Goal: Complete application form: Complete application form

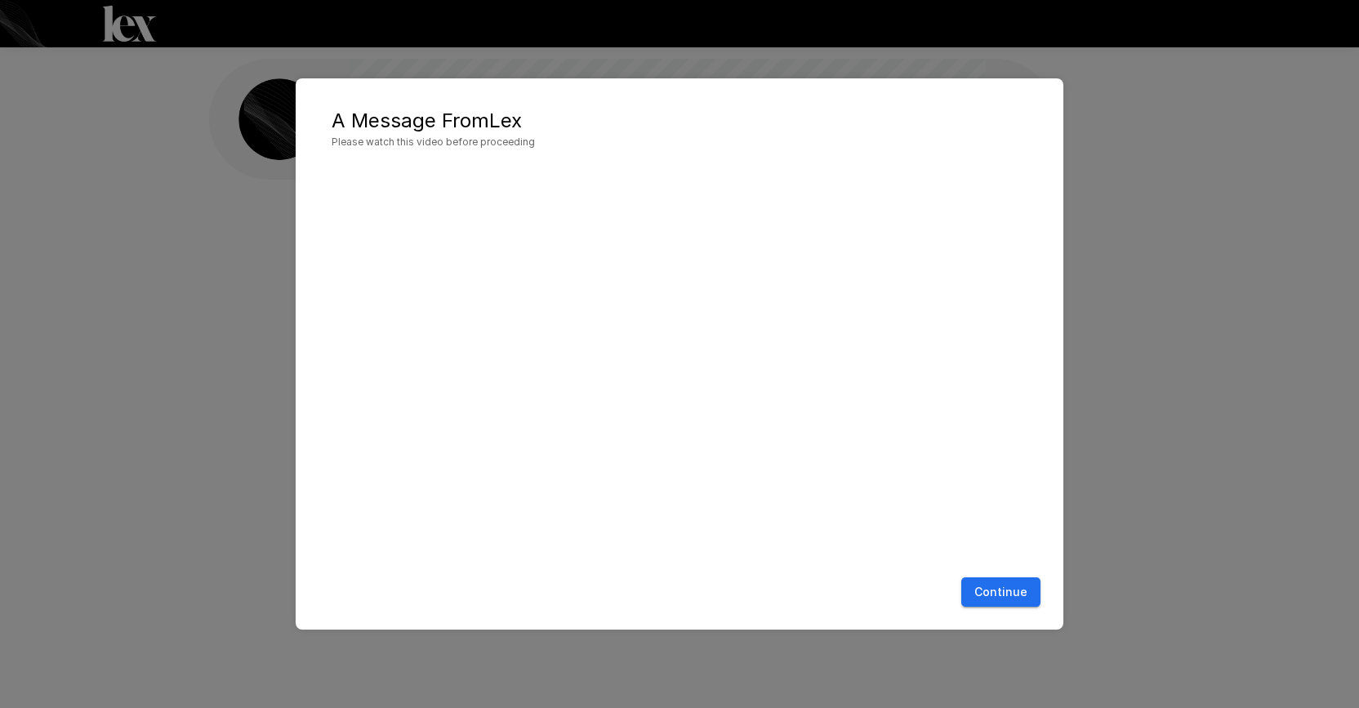
click at [1004, 589] on button "Continue" at bounding box center [1000, 592] width 79 height 30
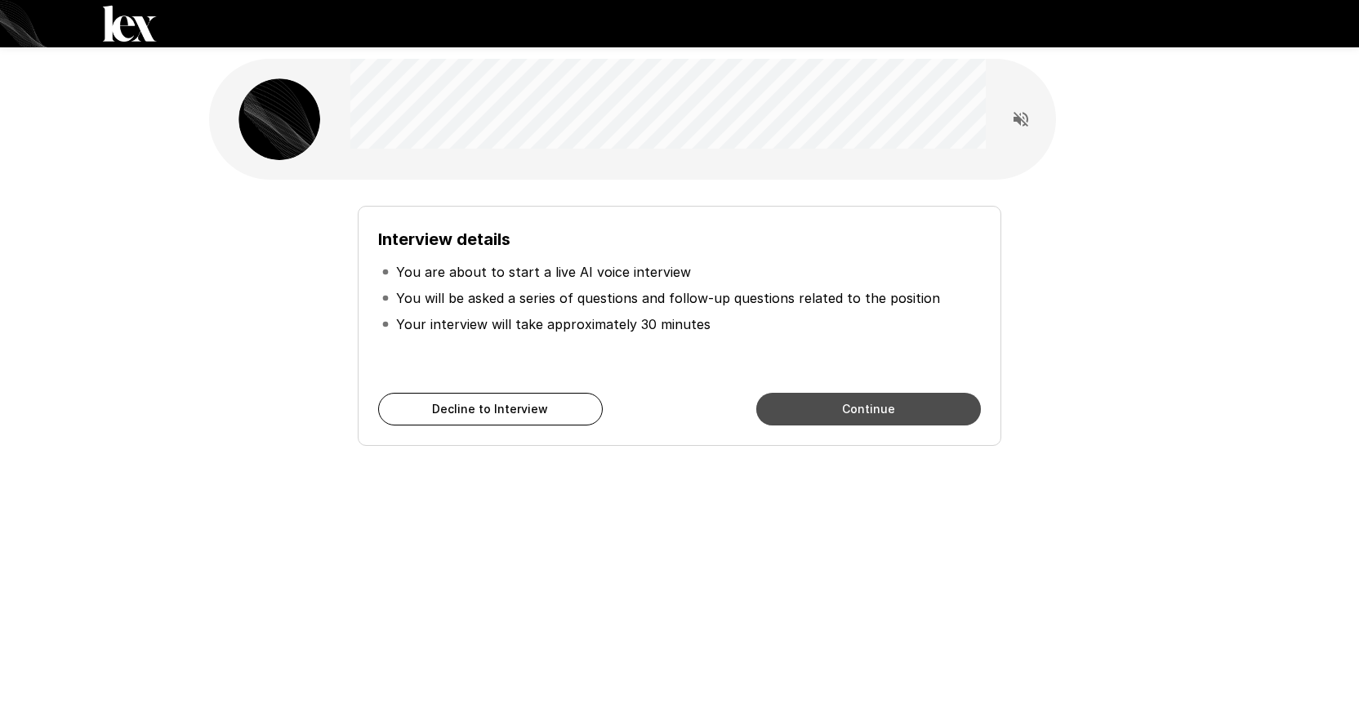
click at [842, 405] on button "Continue" at bounding box center [868, 409] width 225 height 33
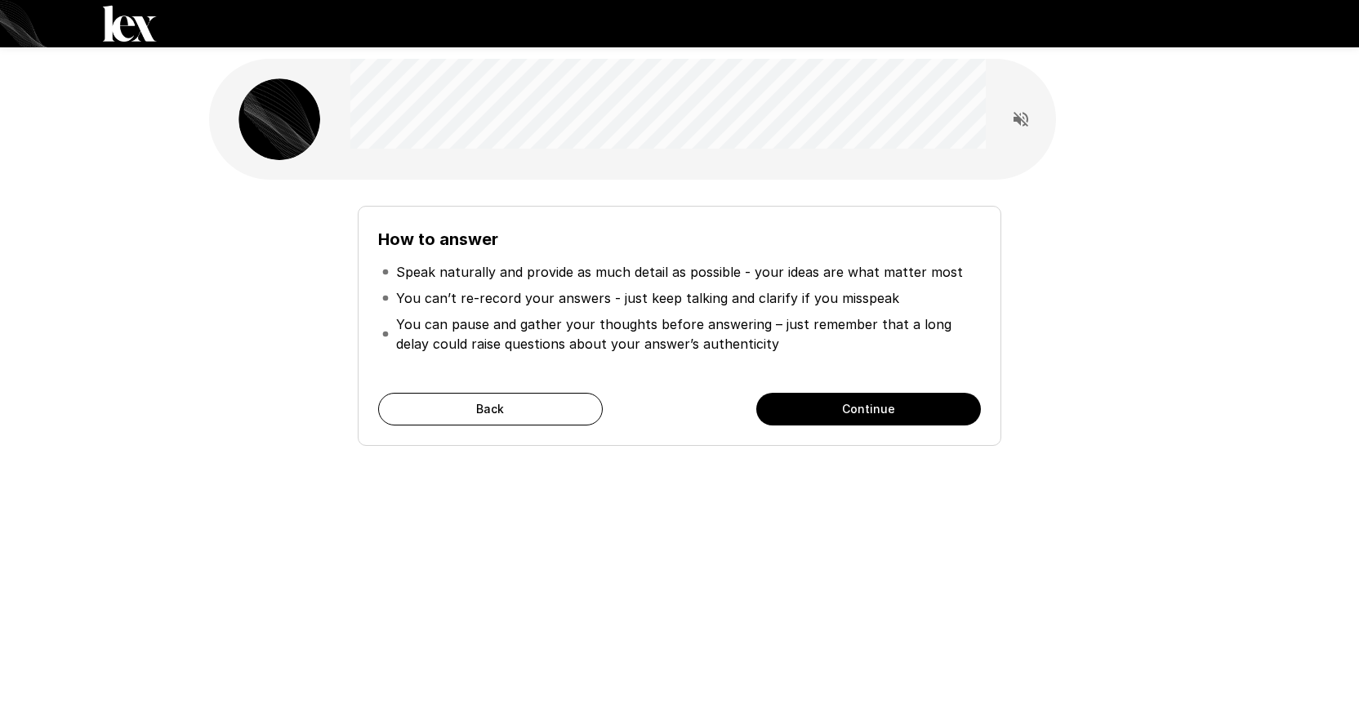
click at [842, 404] on button "Continue" at bounding box center [868, 409] width 225 height 33
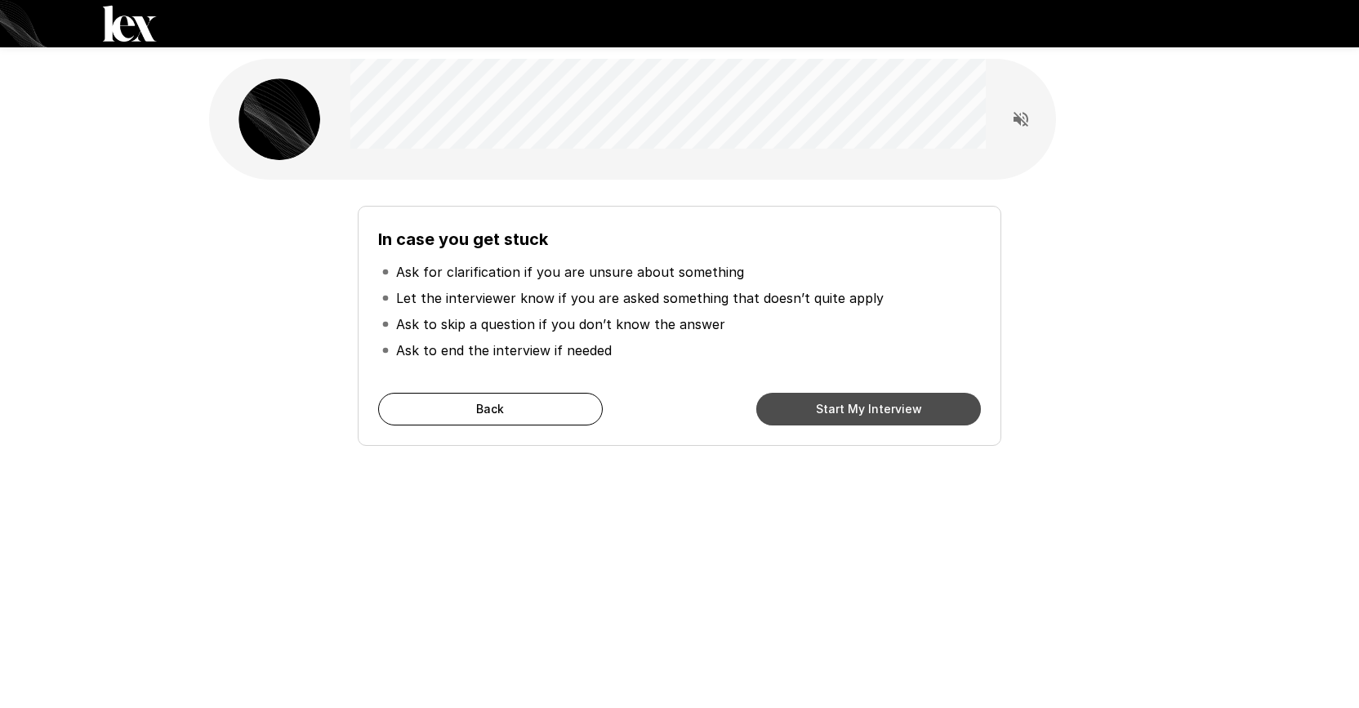
click at [851, 409] on button "Start My Interview" at bounding box center [868, 409] width 225 height 33
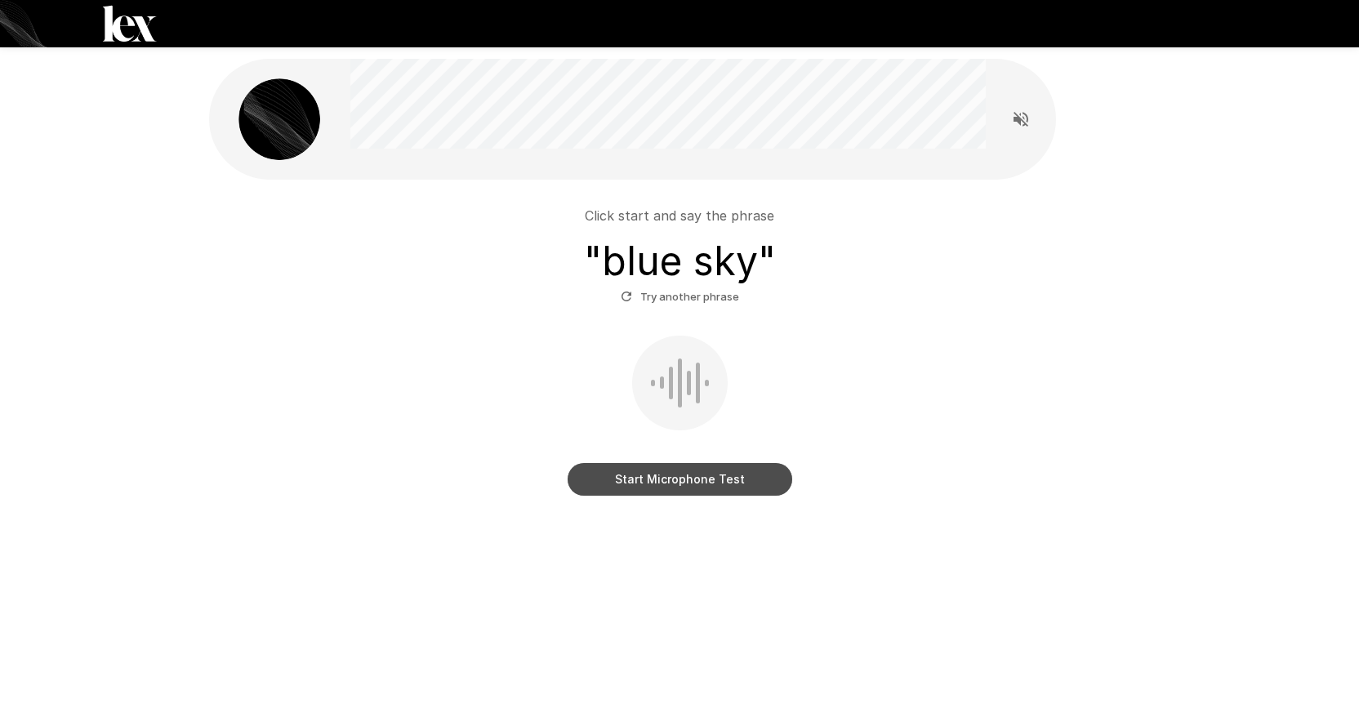
click at [710, 477] on button "Start Microphone Test" at bounding box center [679, 479] width 225 height 33
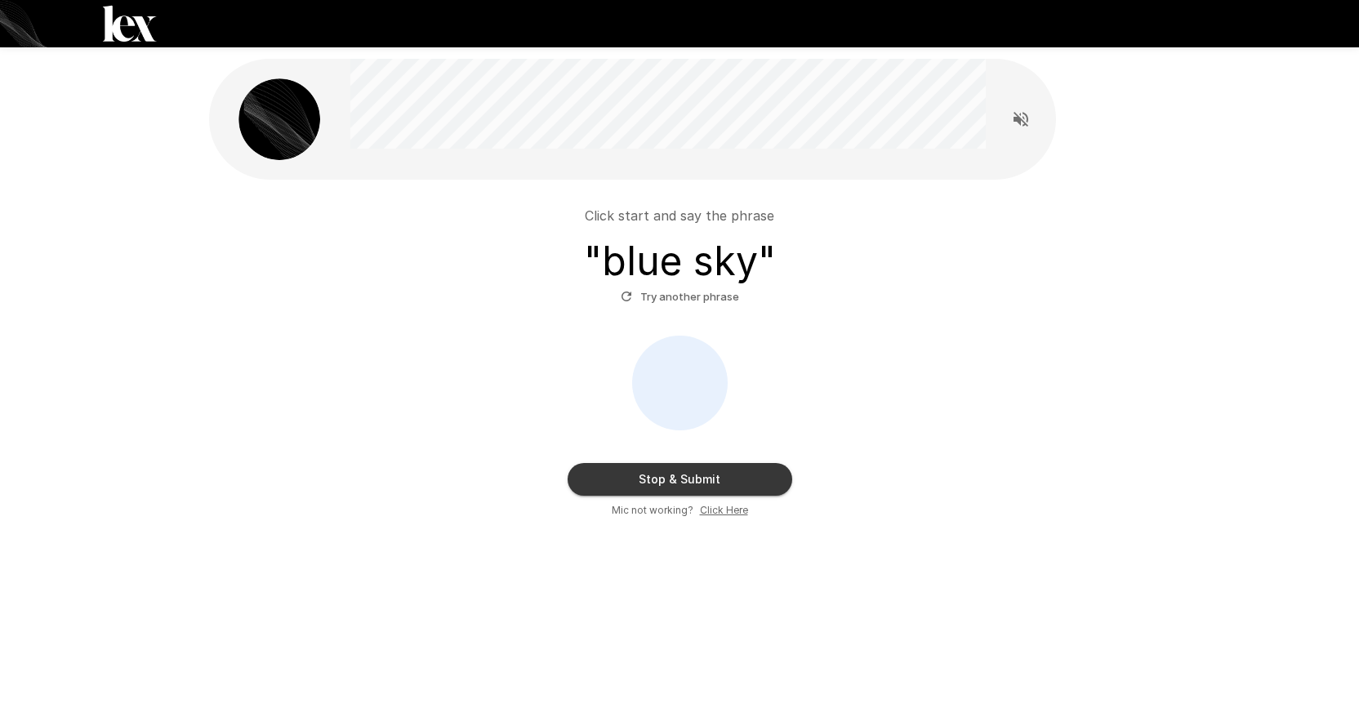
click at [754, 480] on button "Stop & Submit" at bounding box center [679, 479] width 225 height 33
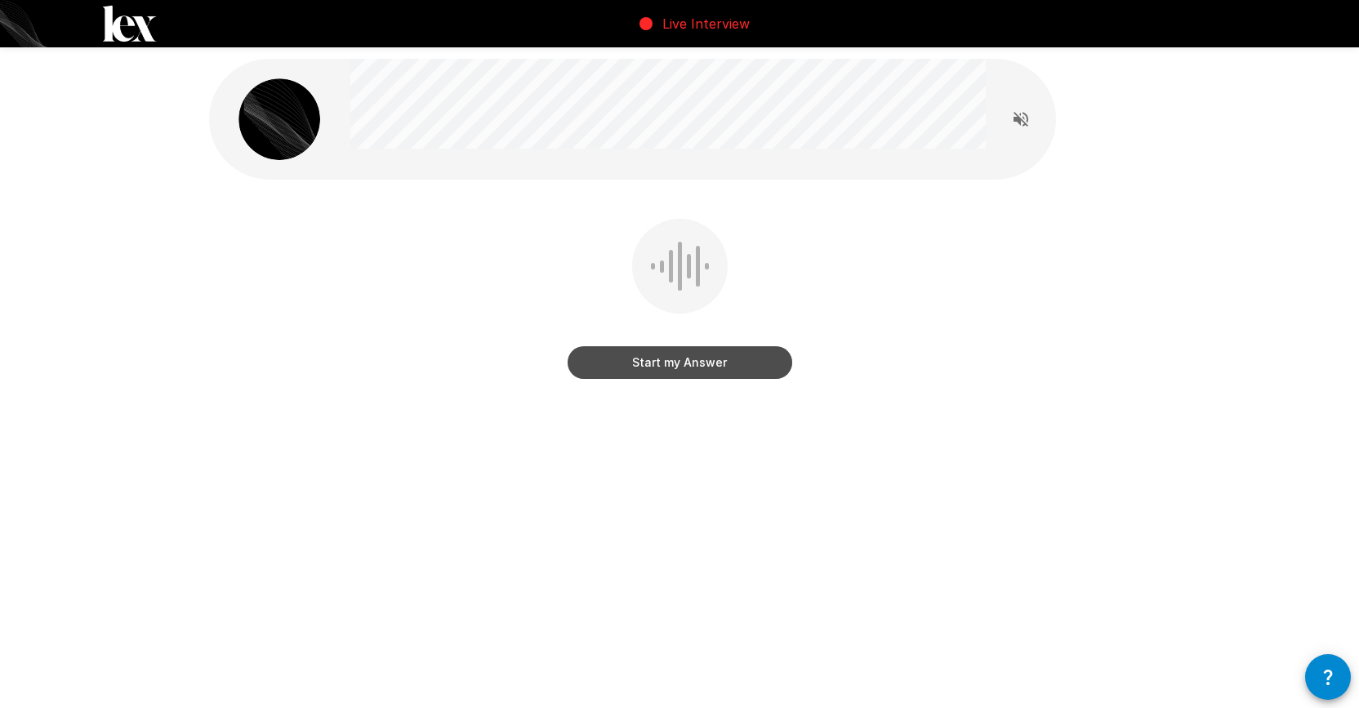
click at [747, 365] on button "Start my Answer" at bounding box center [679, 362] width 225 height 33
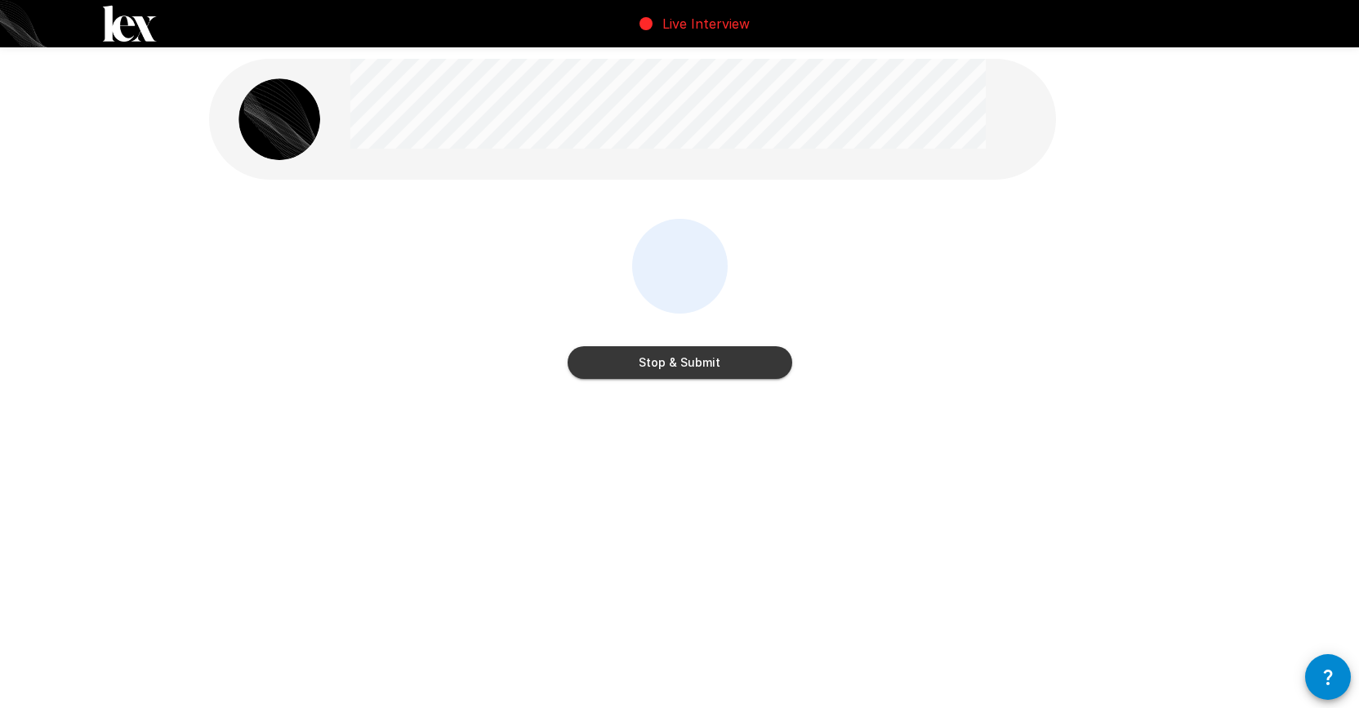
click at [730, 367] on button "Stop & Submit" at bounding box center [679, 362] width 225 height 33
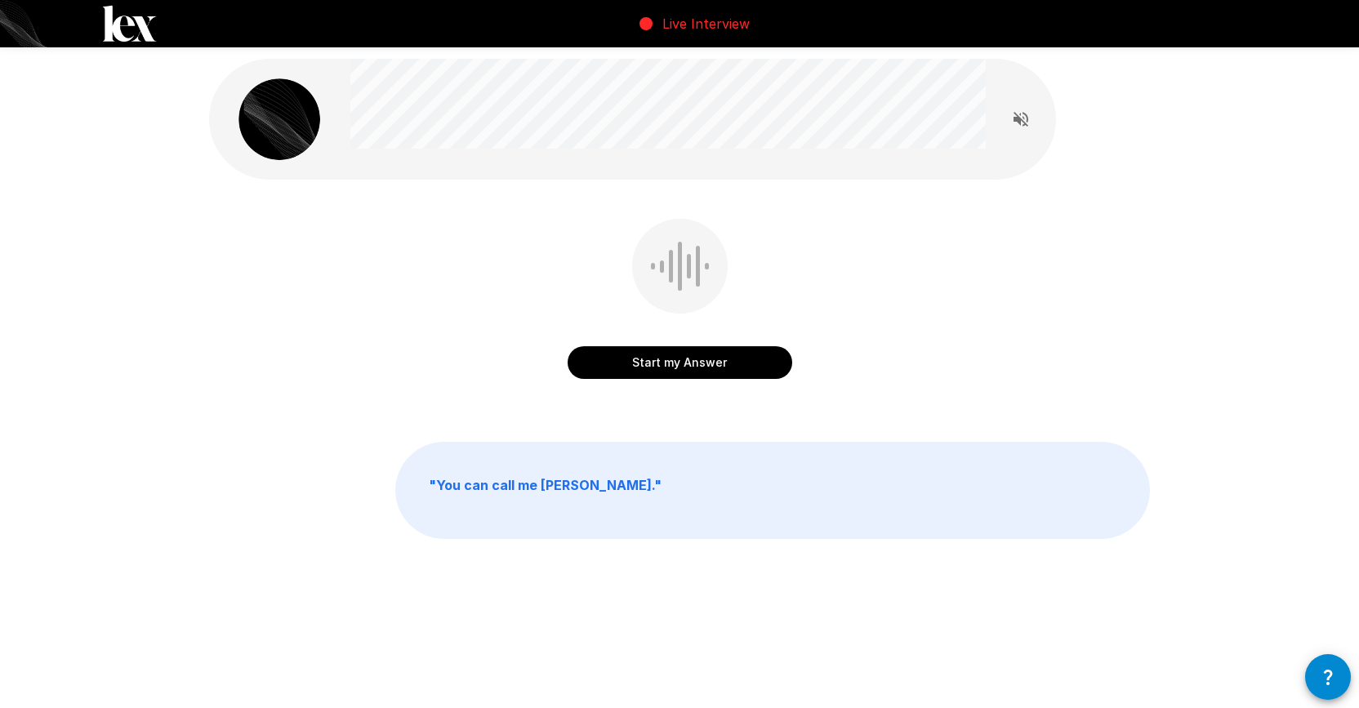
click at [689, 361] on button "Start my Answer" at bounding box center [679, 362] width 225 height 33
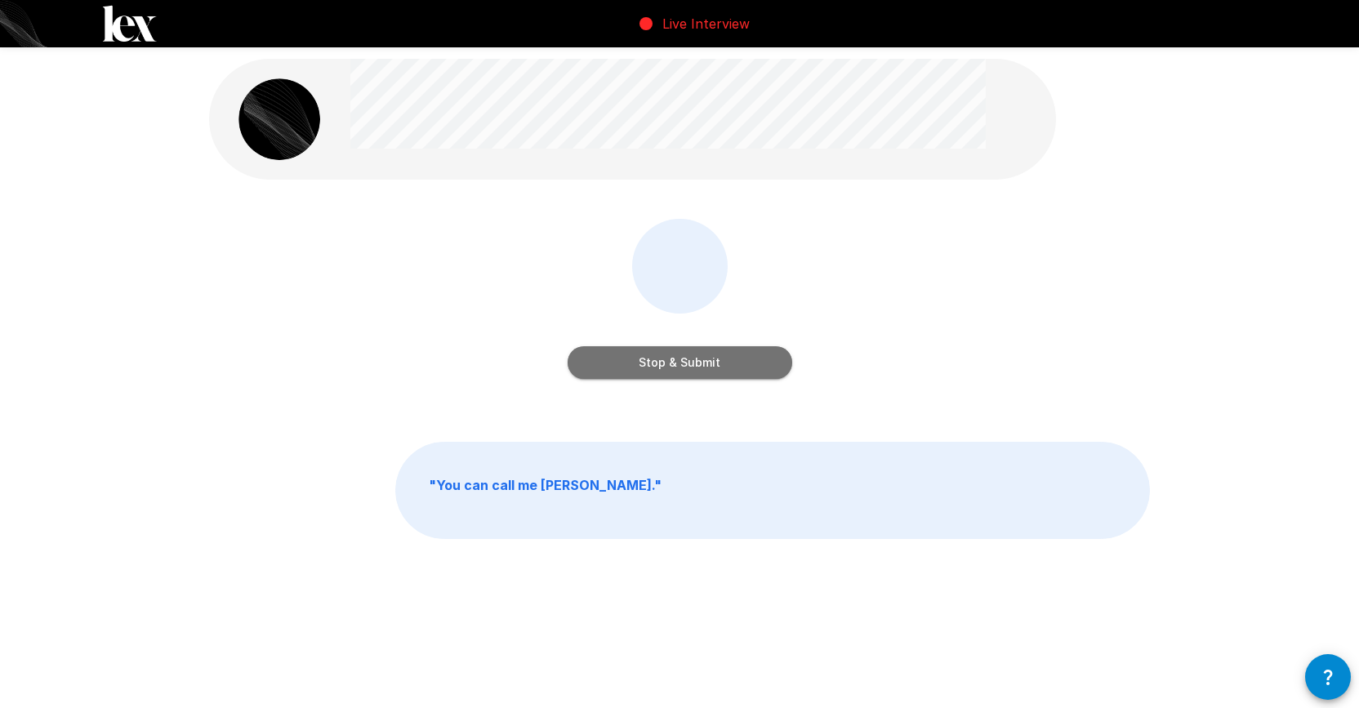
click at [684, 369] on button "Stop & Submit" at bounding box center [679, 362] width 225 height 33
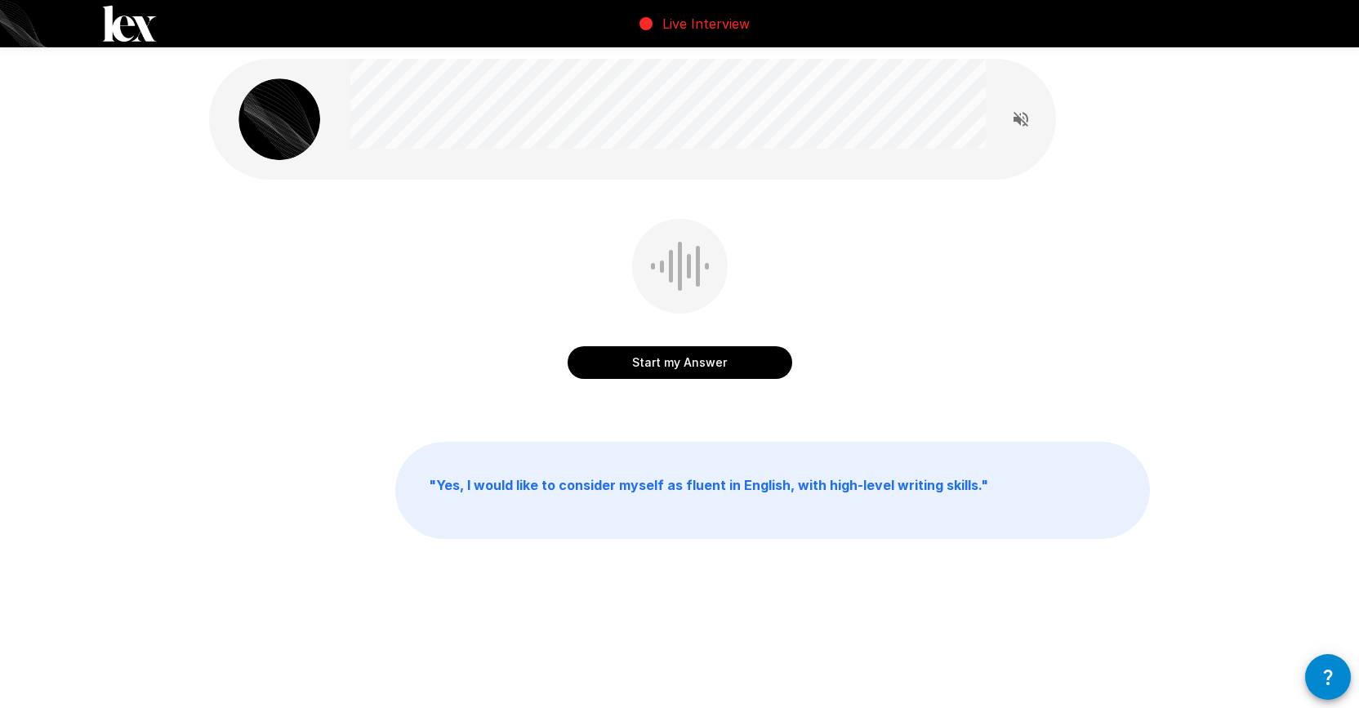
click at [705, 363] on button "Start my Answer" at bounding box center [679, 362] width 225 height 33
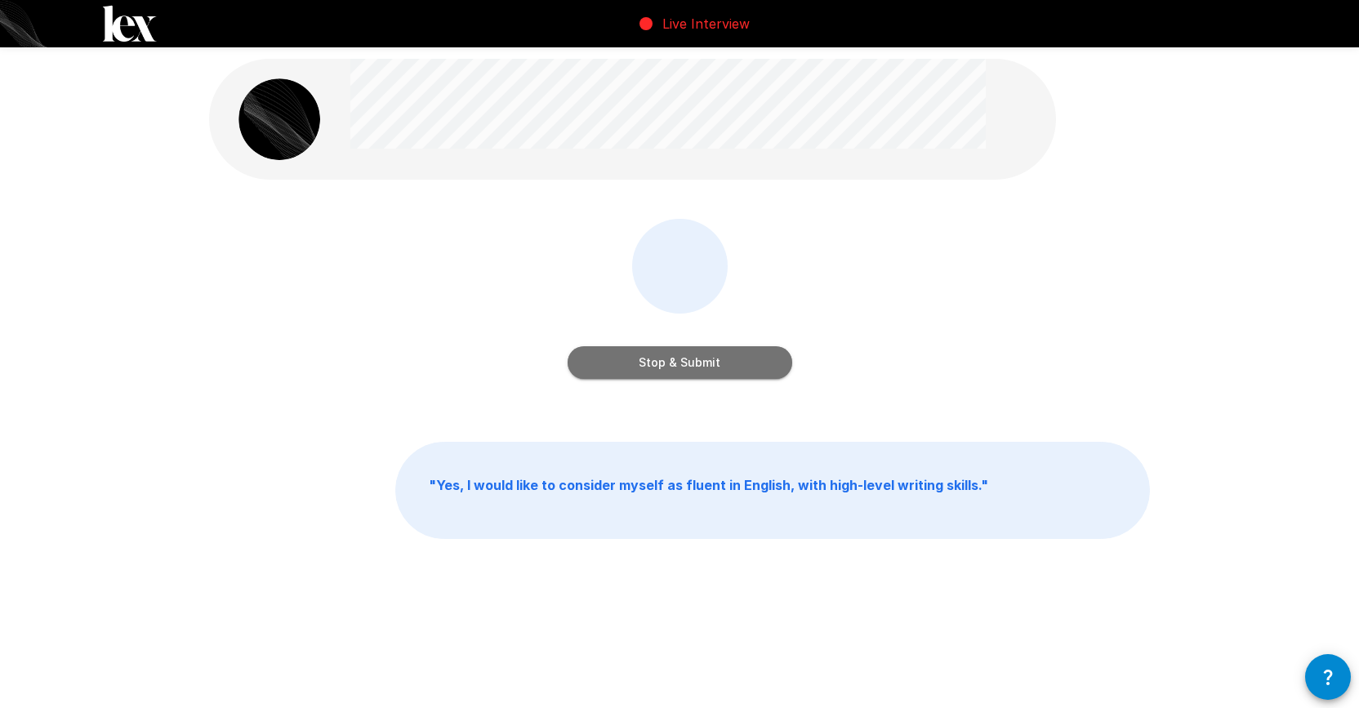
click at [714, 363] on button "Stop & Submit" at bounding box center [679, 362] width 225 height 33
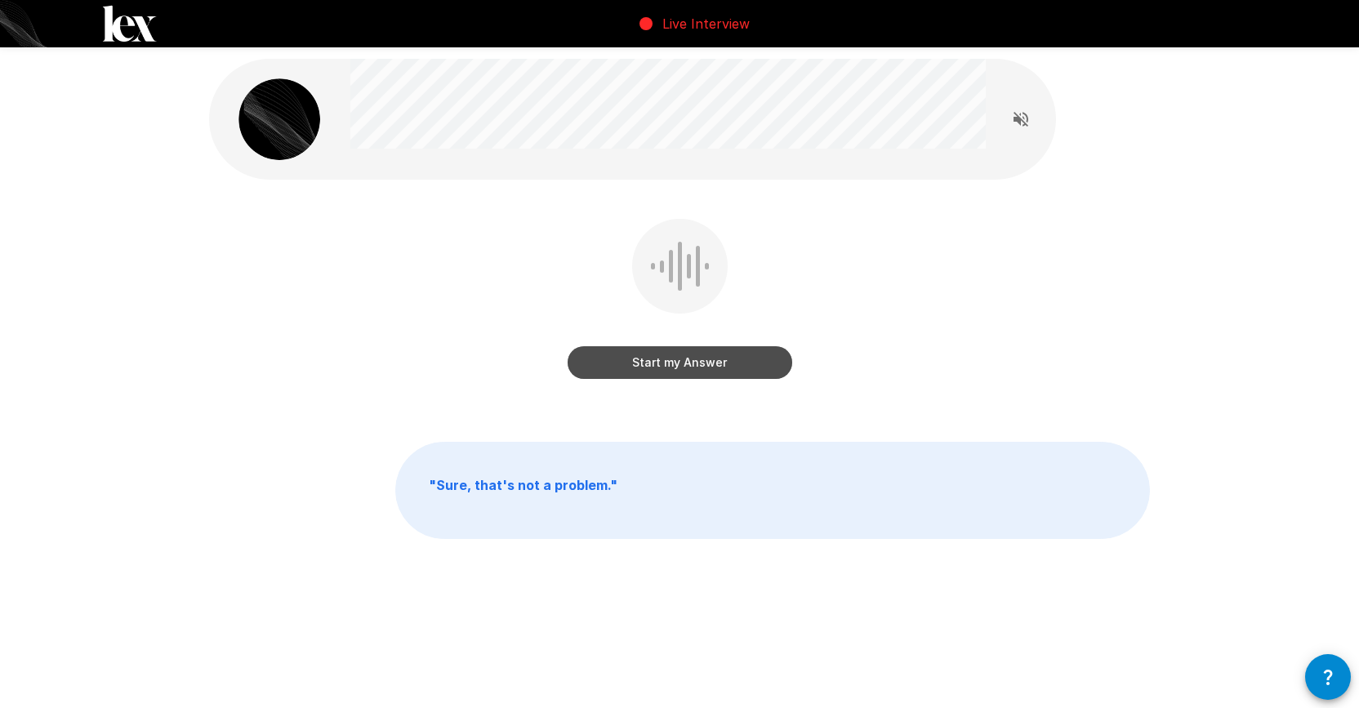
click at [708, 367] on button "Start my Answer" at bounding box center [679, 362] width 225 height 33
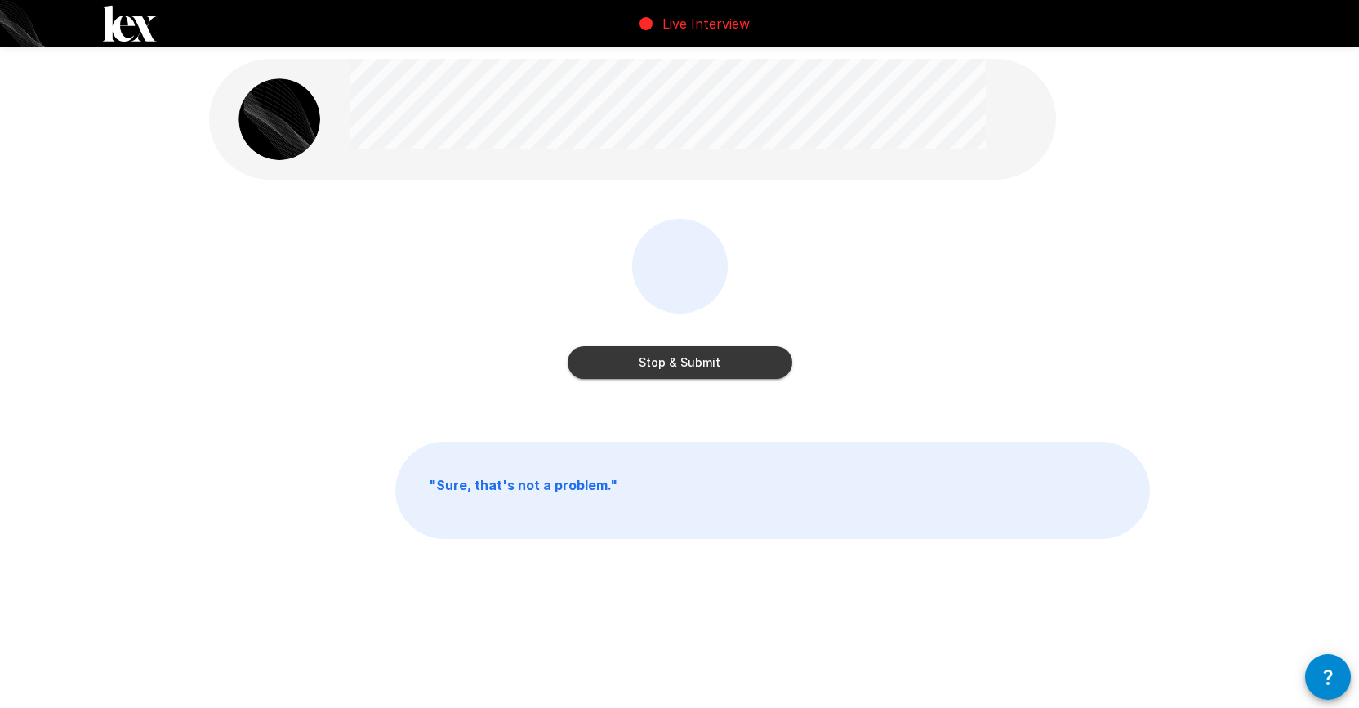
click at [738, 371] on button "Stop & Submit" at bounding box center [679, 362] width 225 height 33
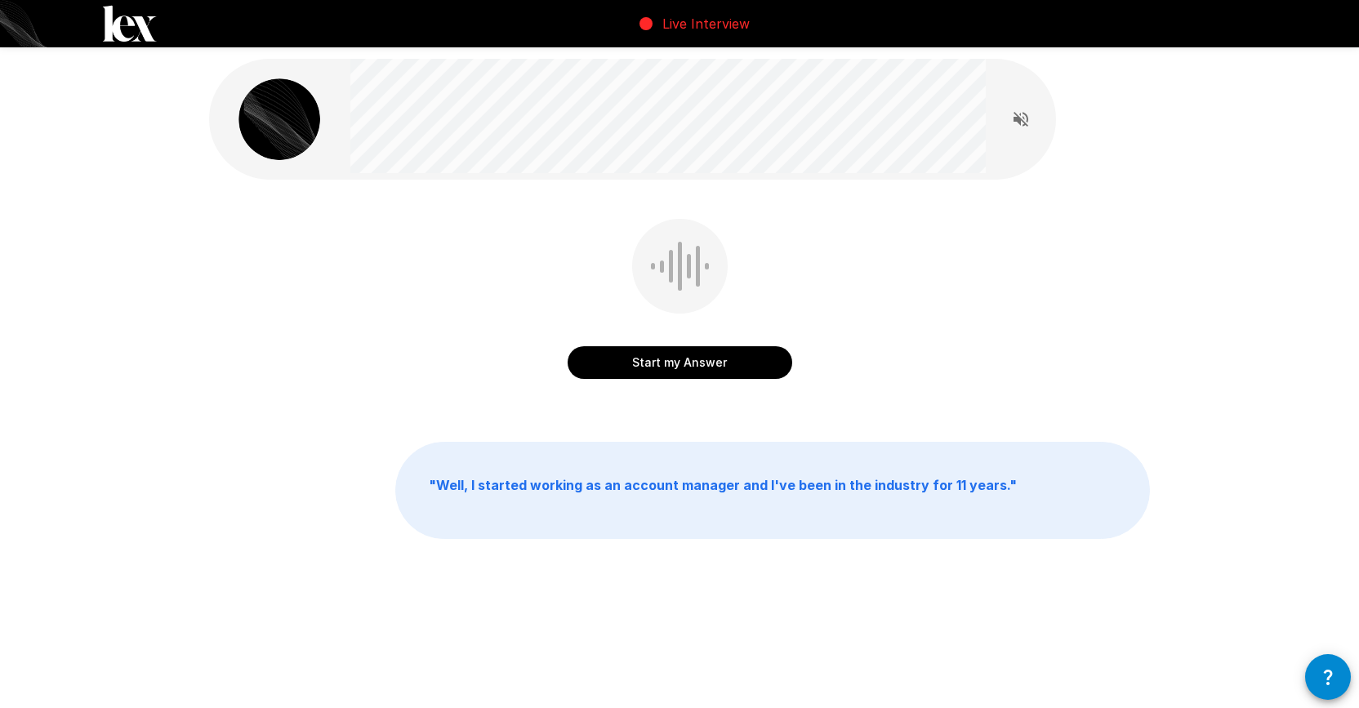
click at [691, 367] on button "Start my Answer" at bounding box center [679, 362] width 225 height 33
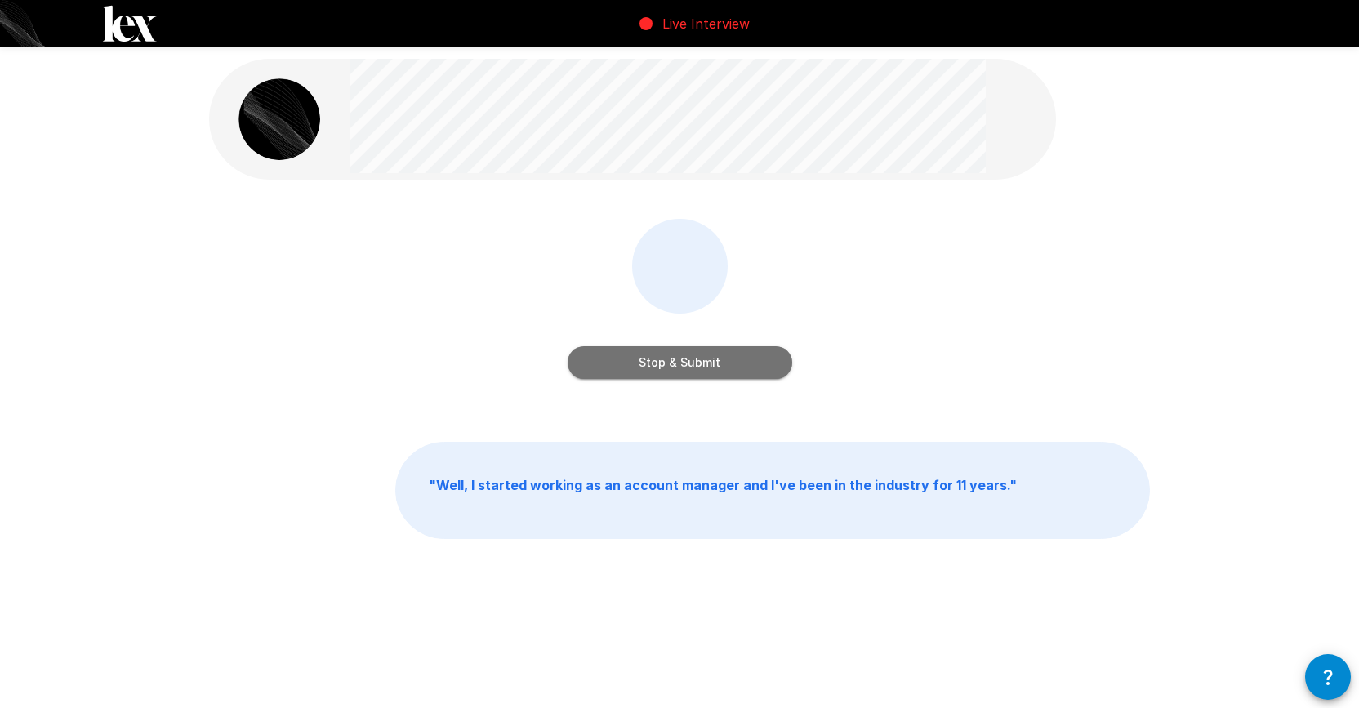
click at [737, 367] on button "Stop & Submit" at bounding box center [679, 362] width 225 height 33
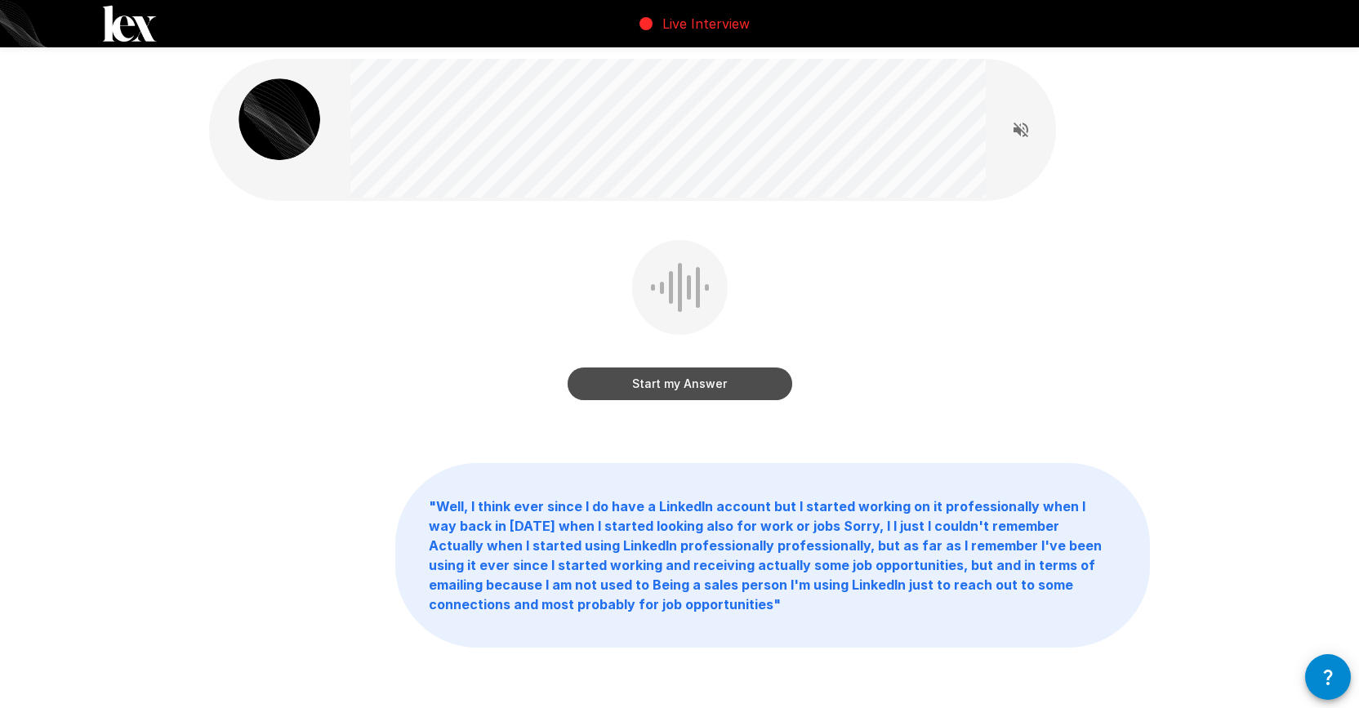
click at [742, 391] on button "Start my Answer" at bounding box center [679, 383] width 225 height 33
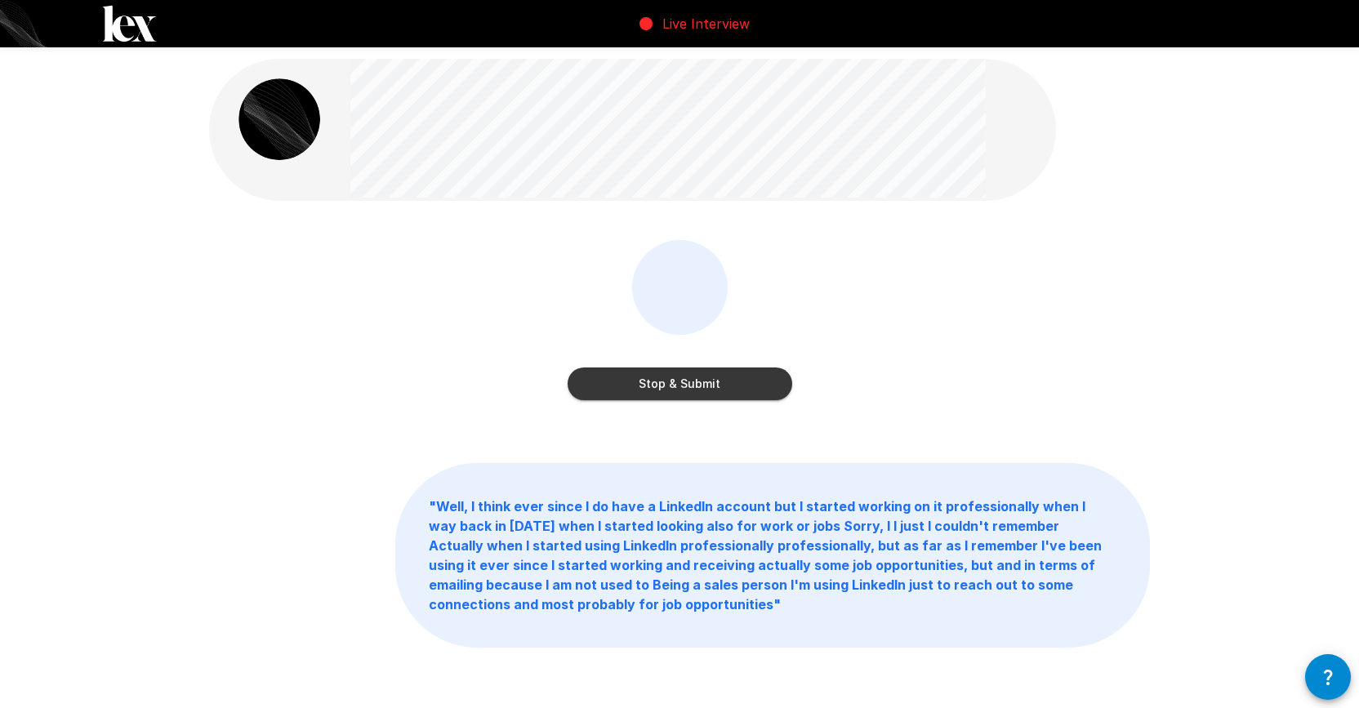
click at [793, 376] on div "Stop & Submit" at bounding box center [679, 332] width 941 height 184
click at [754, 391] on button "Stop & Submit" at bounding box center [679, 383] width 225 height 33
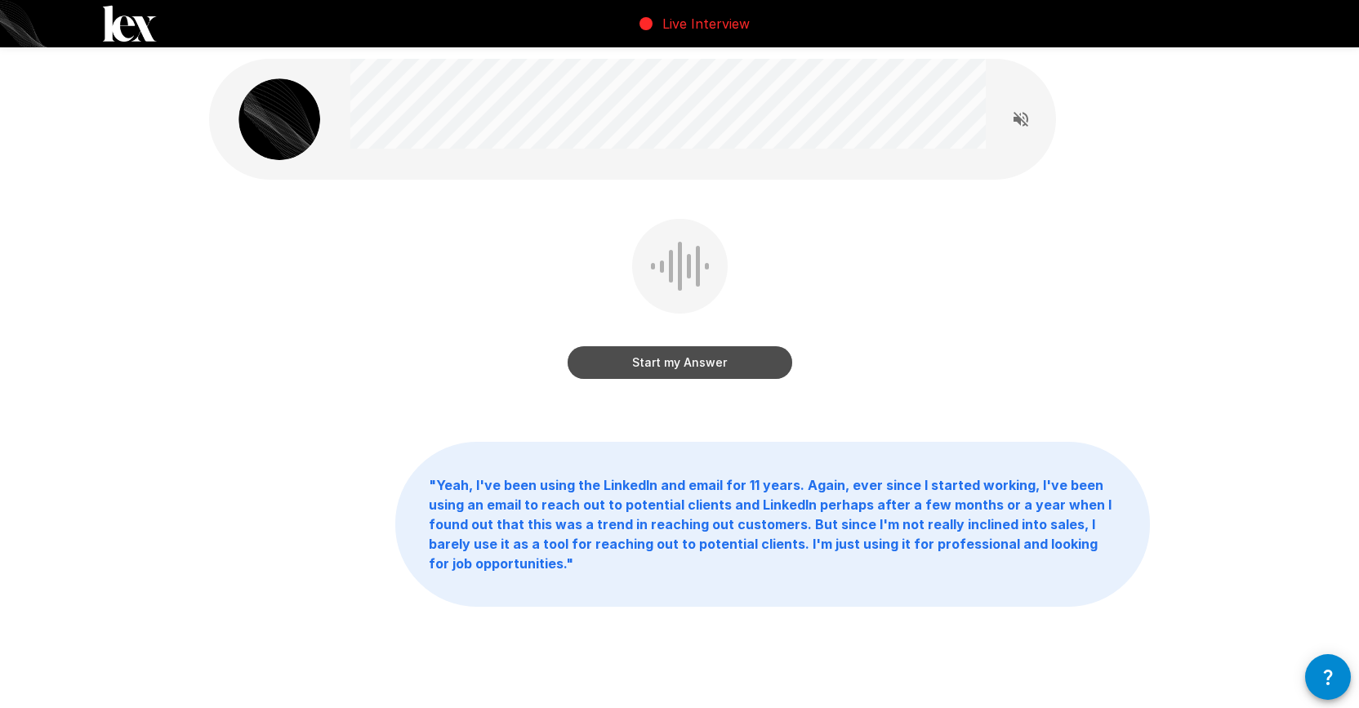
click at [695, 363] on button "Start my Answer" at bounding box center [679, 362] width 225 height 33
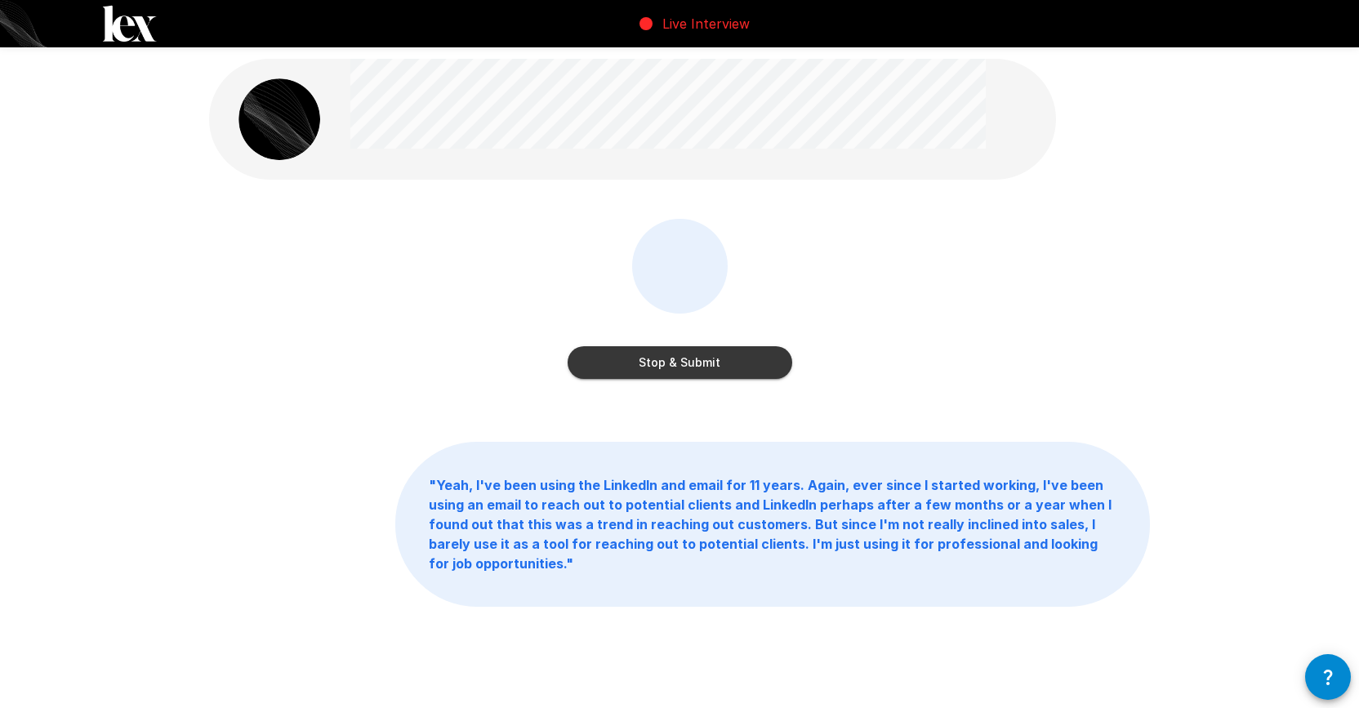
click at [687, 357] on button "Stop & Submit" at bounding box center [679, 362] width 225 height 33
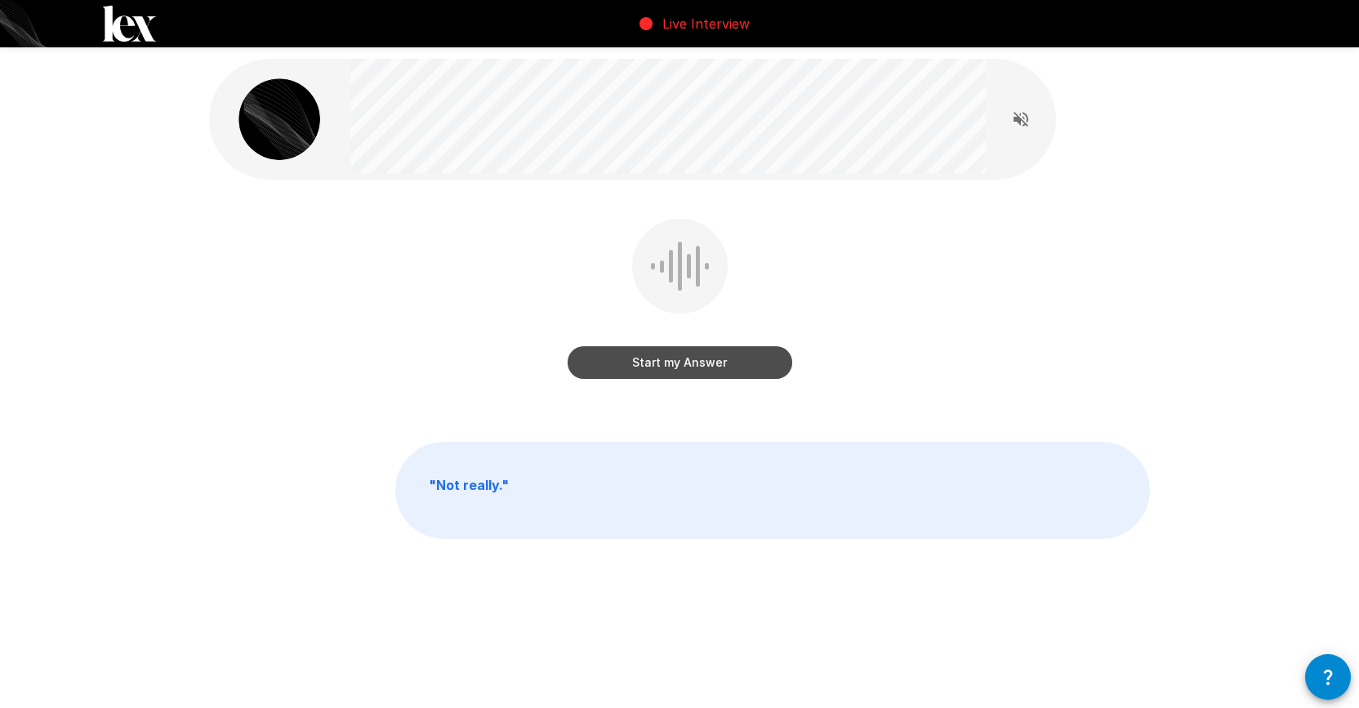
click at [687, 366] on button "Start my Answer" at bounding box center [679, 362] width 225 height 33
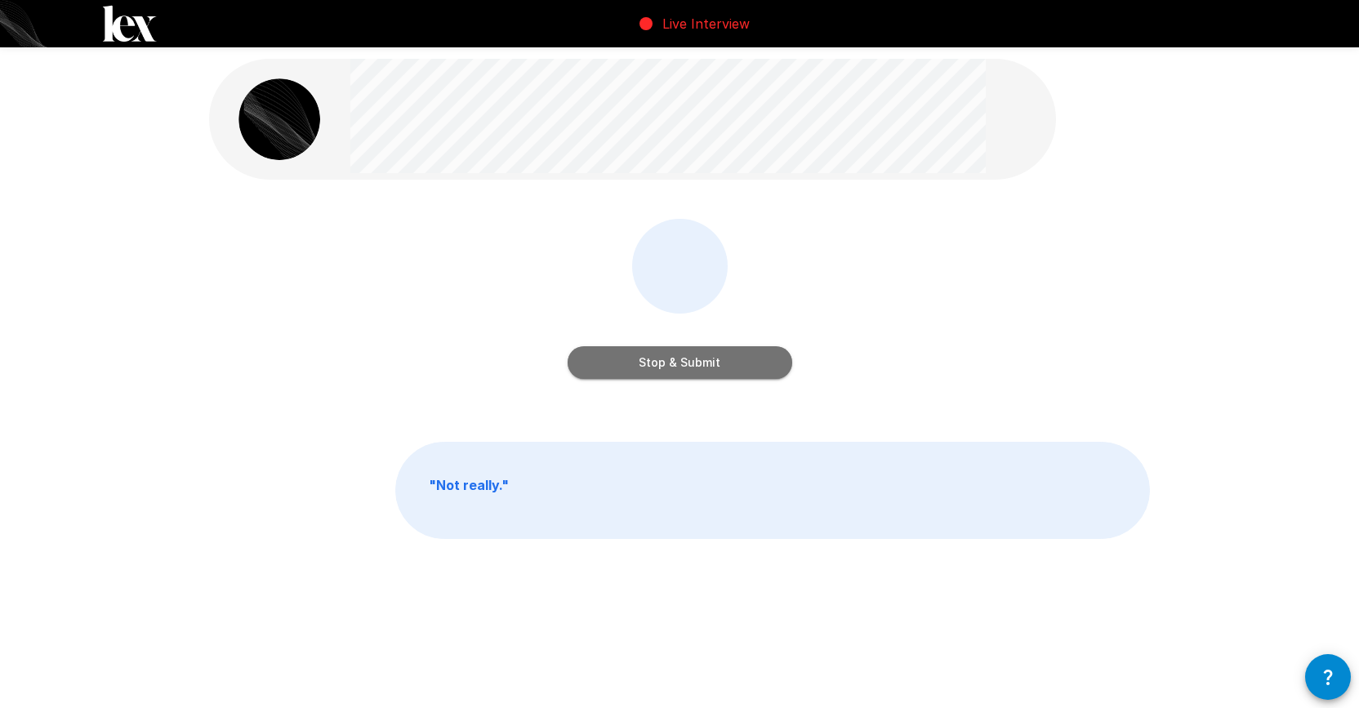
click at [708, 376] on button "Stop & Submit" at bounding box center [679, 362] width 225 height 33
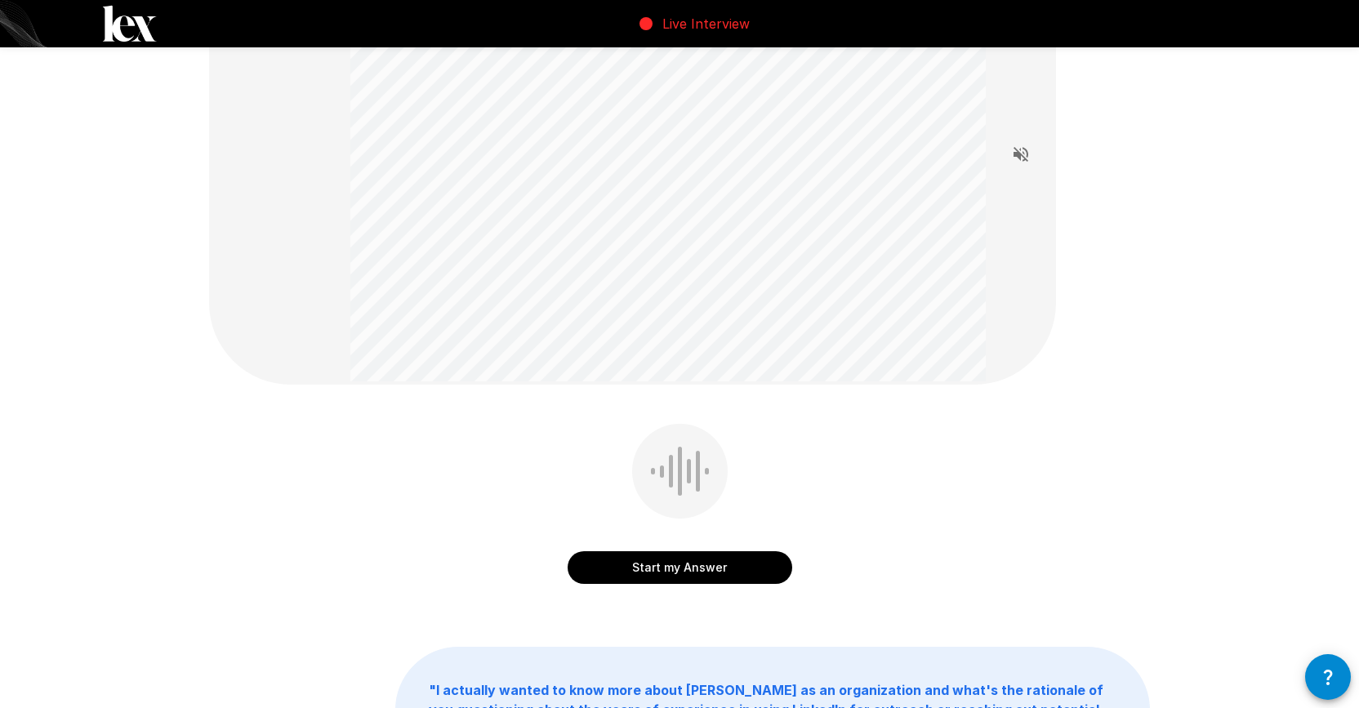
scroll to position [137, 0]
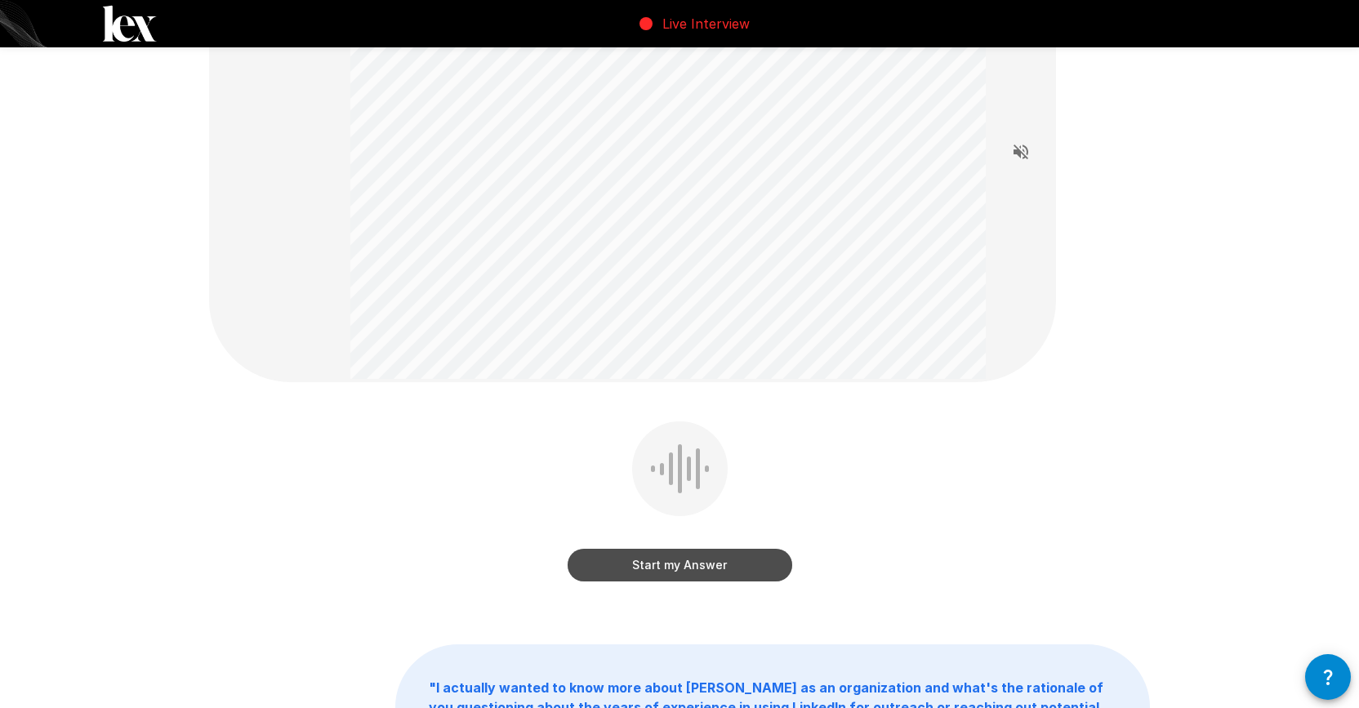
click at [678, 566] on button "Start my Answer" at bounding box center [679, 565] width 225 height 33
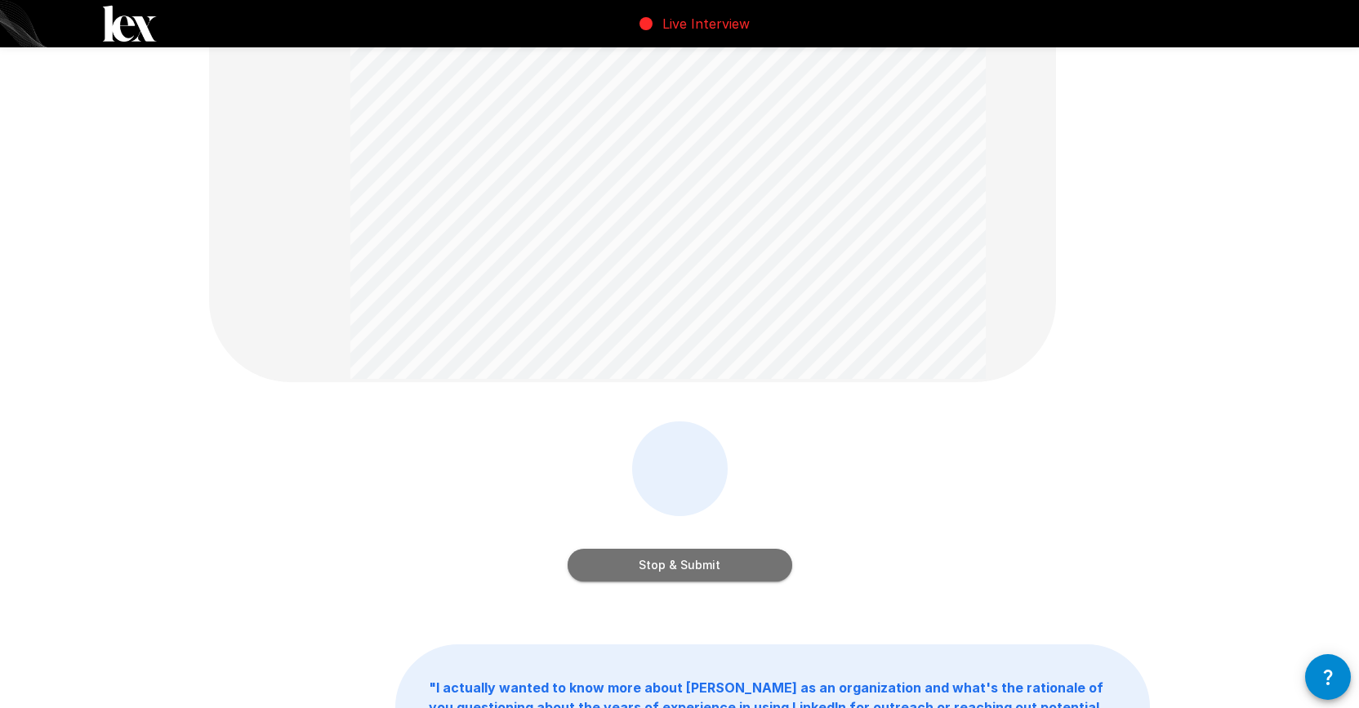
click at [687, 564] on button "Stop & Submit" at bounding box center [679, 565] width 225 height 33
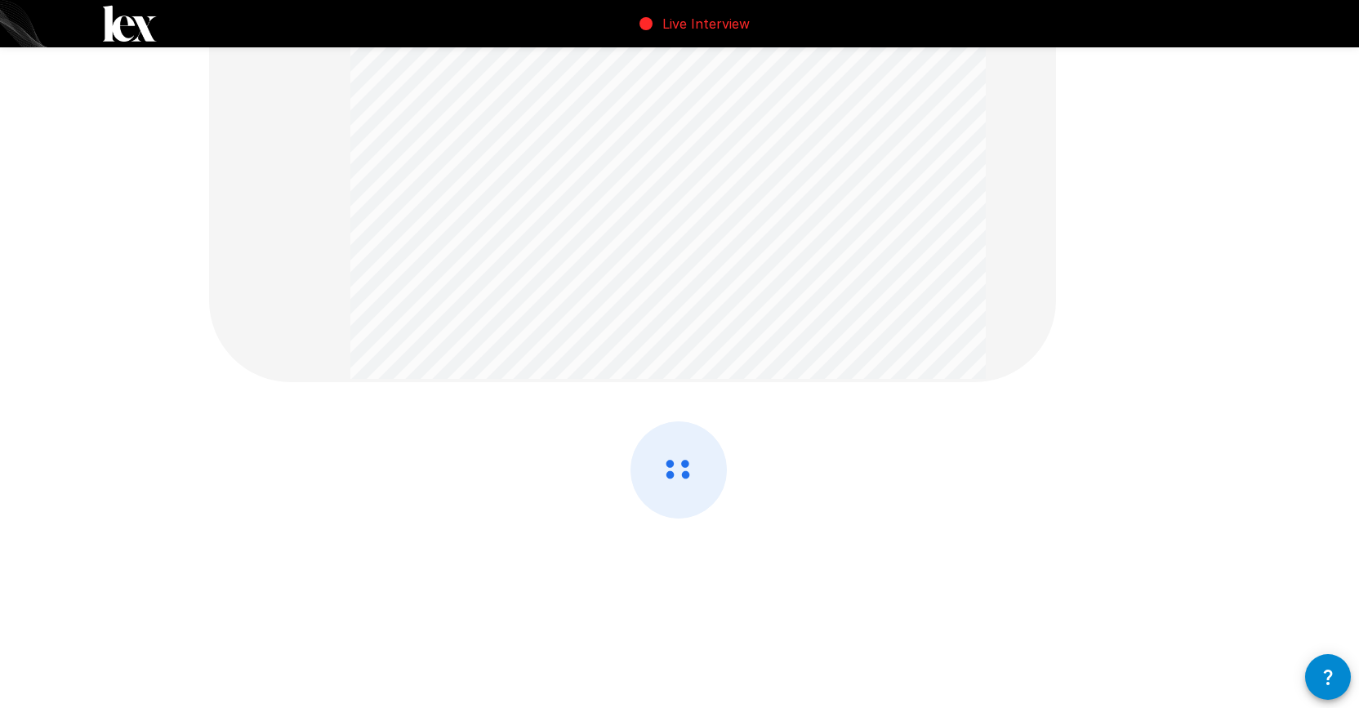
scroll to position [0, 0]
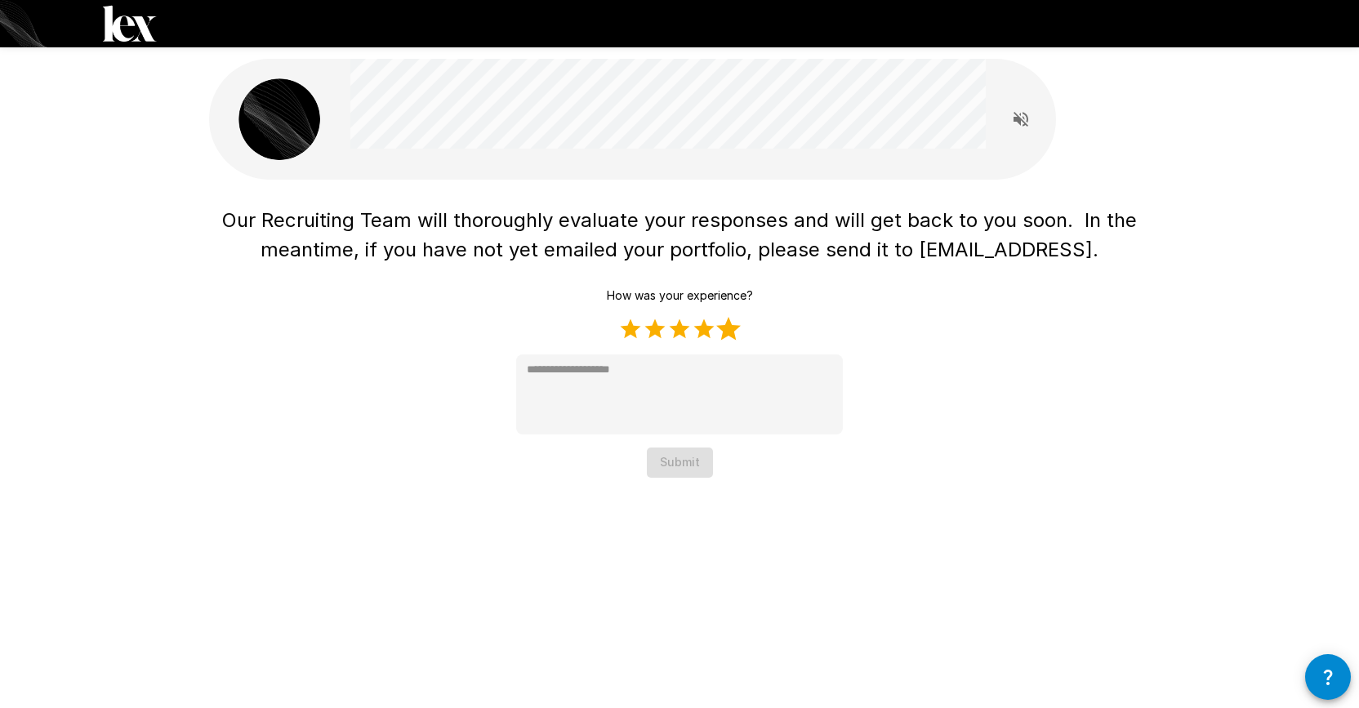
click at [731, 331] on label "5 Stars" at bounding box center [728, 329] width 24 height 24
type textarea "*"
click at [682, 474] on button "Submit" at bounding box center [680, 462] width 66 height 30
